Goal: Task Accomplishment & Management: Use online tool/utility

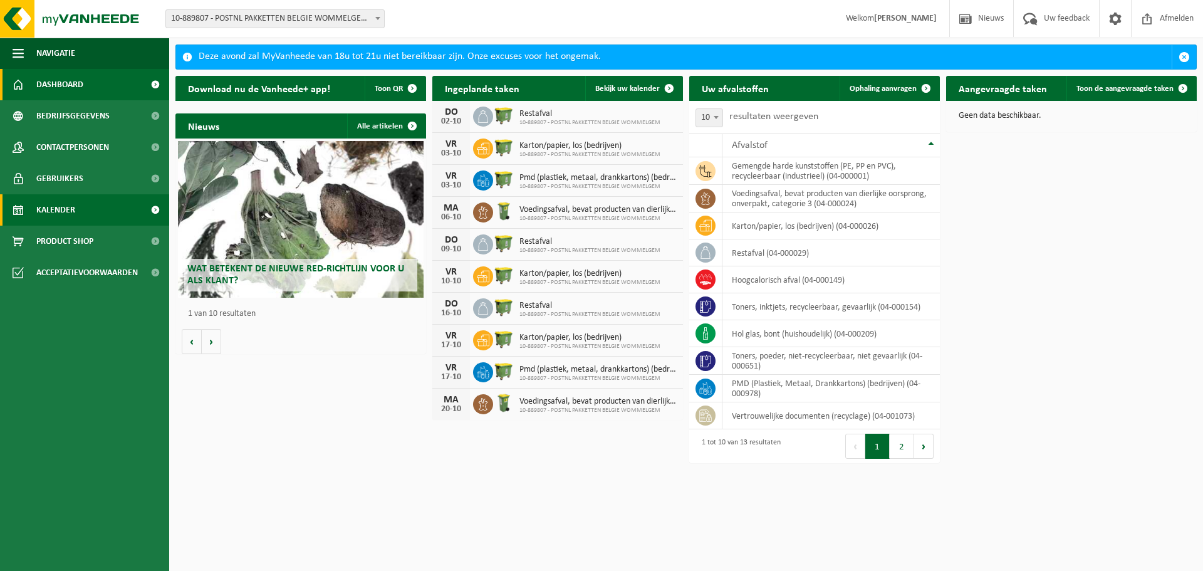
click at [155, 204] on span at bounding box center [155, 209] width 28 height 31
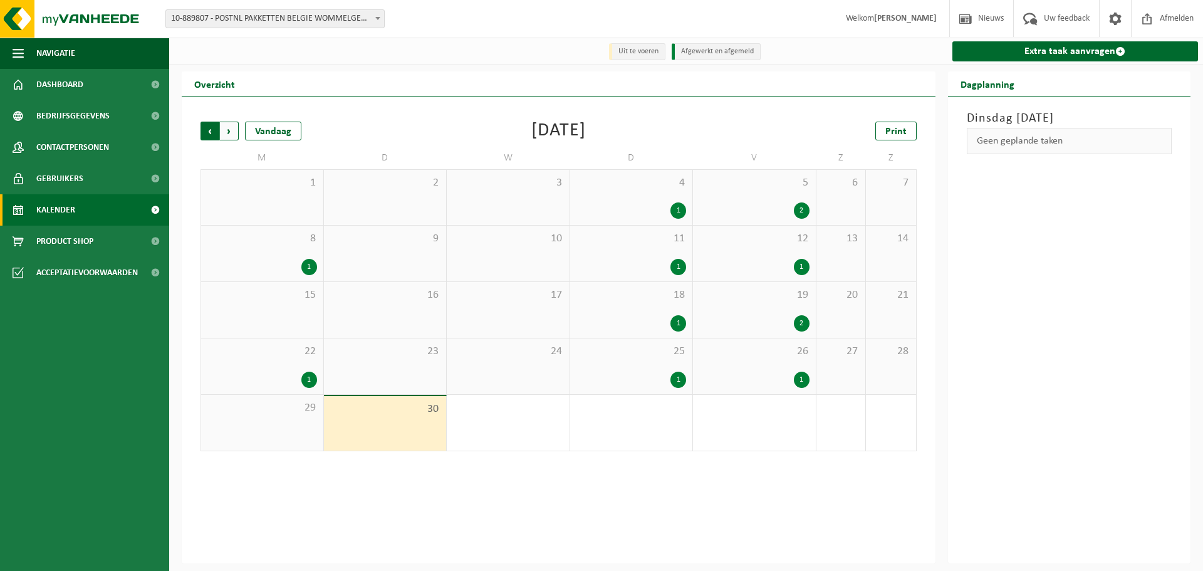
click at [226, 135] on span "Volgende" at bounding box center [229, 131] width 19 height 19
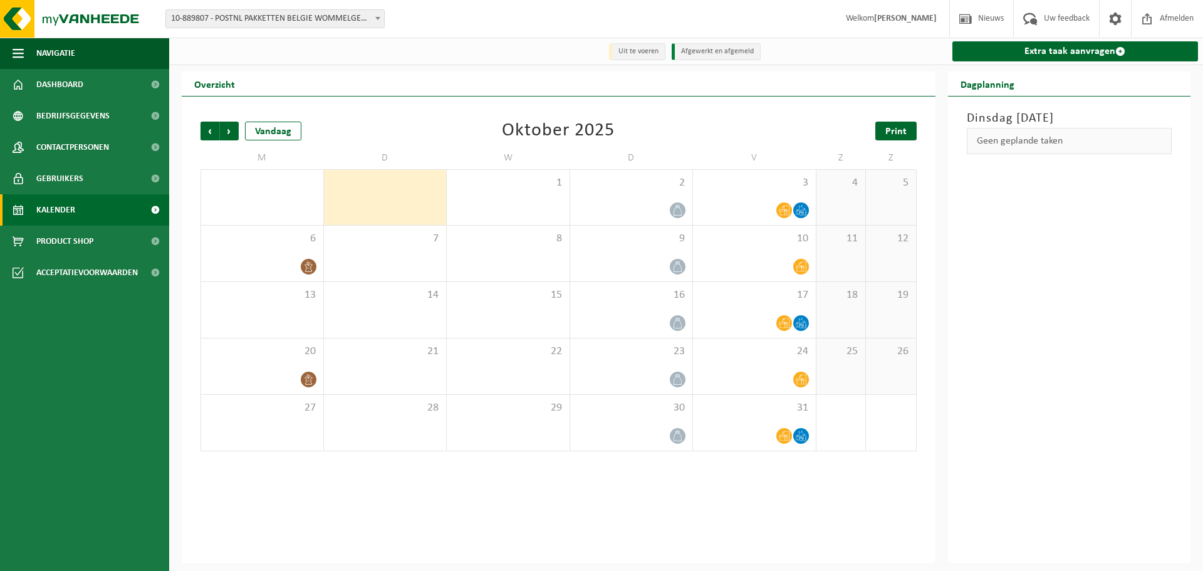
click at [881, 133] on link "Print" at bounding box center [895, 131] width 41 height 19
